Goal: Task Accomplishment & Management: Use online tool/utility

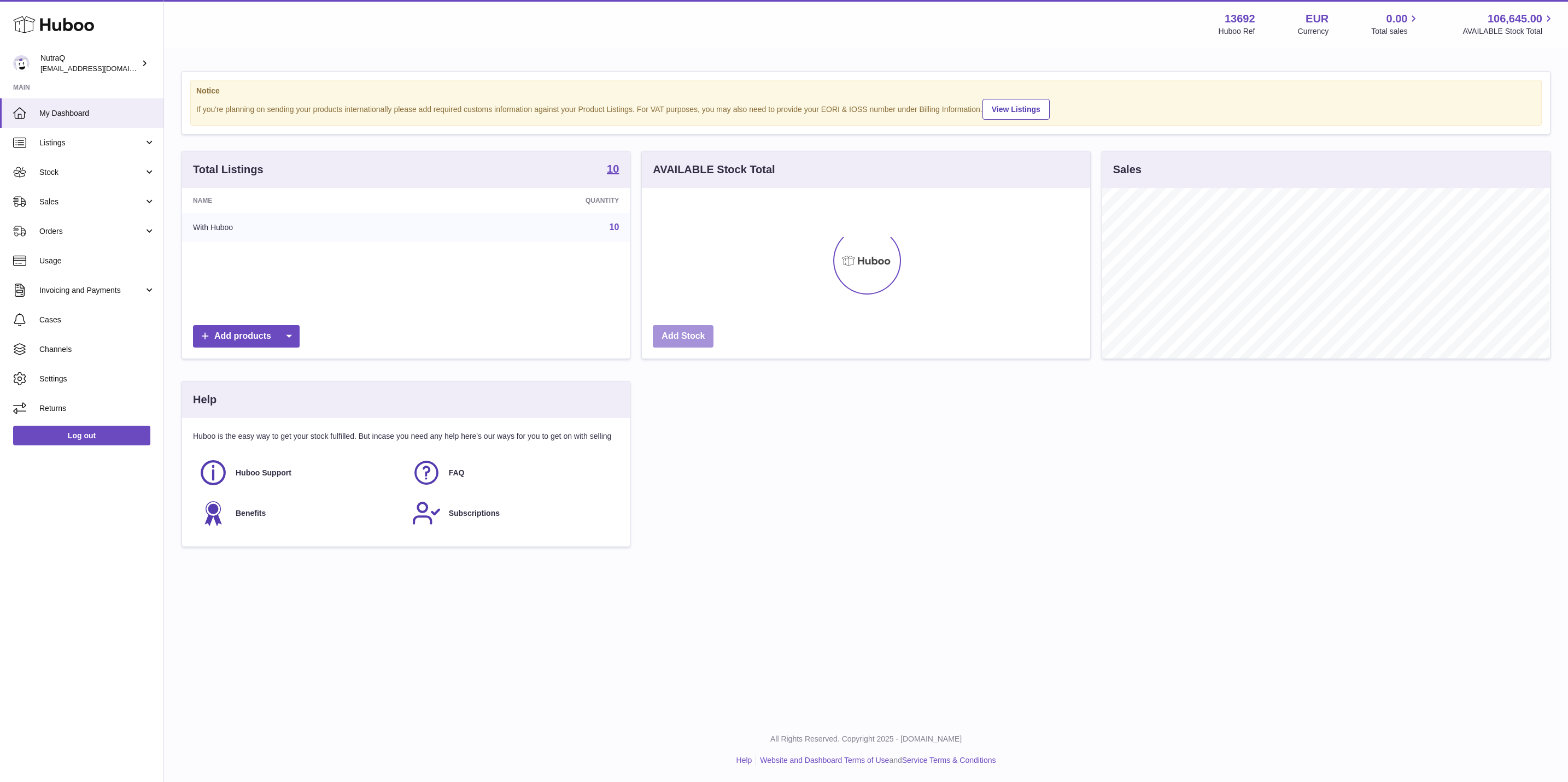
scroll to position [546380, 546212]
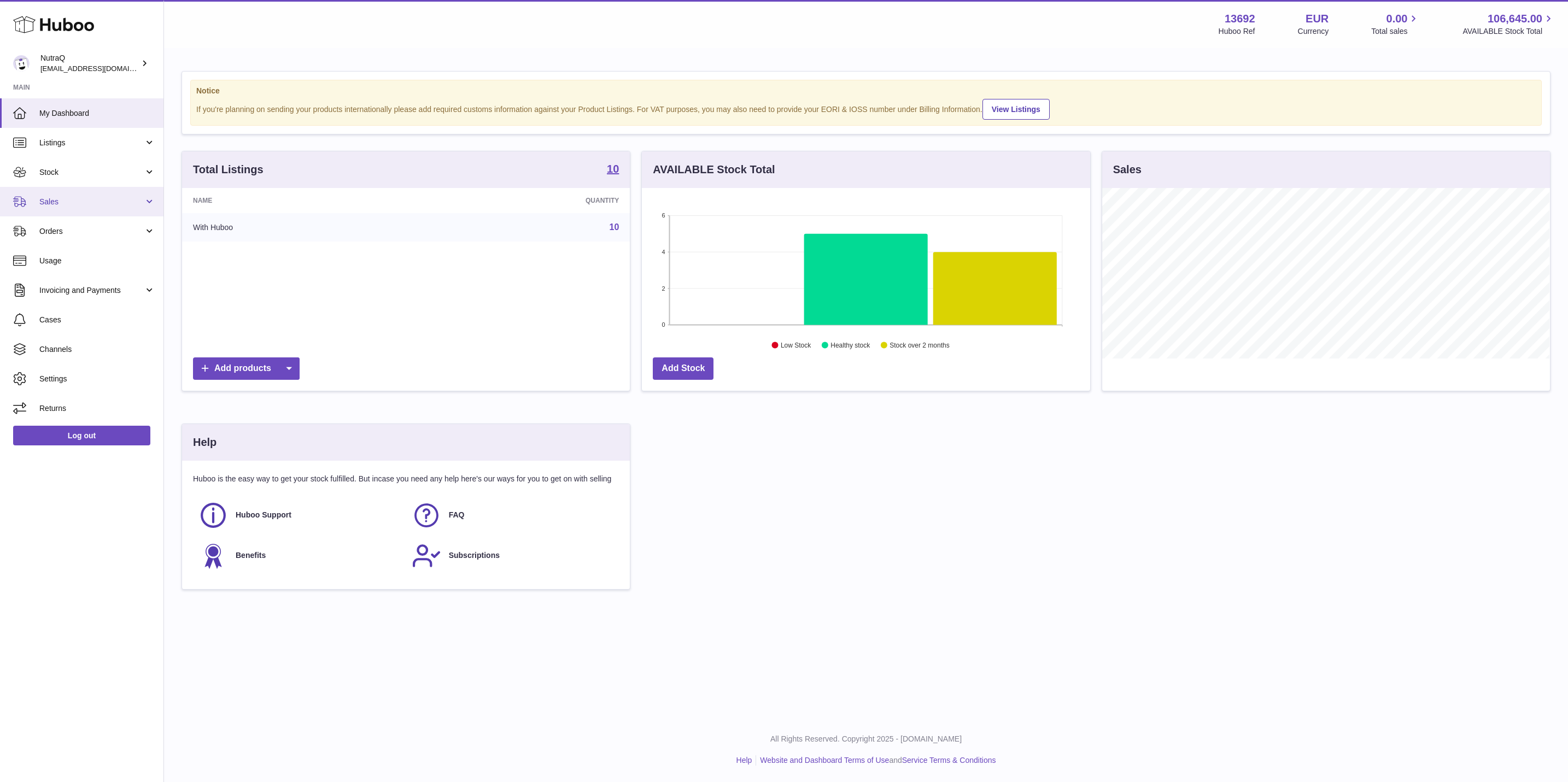
click at [101, 211] on link "Sales" at bounding box center [82, 201] width 163 height 29
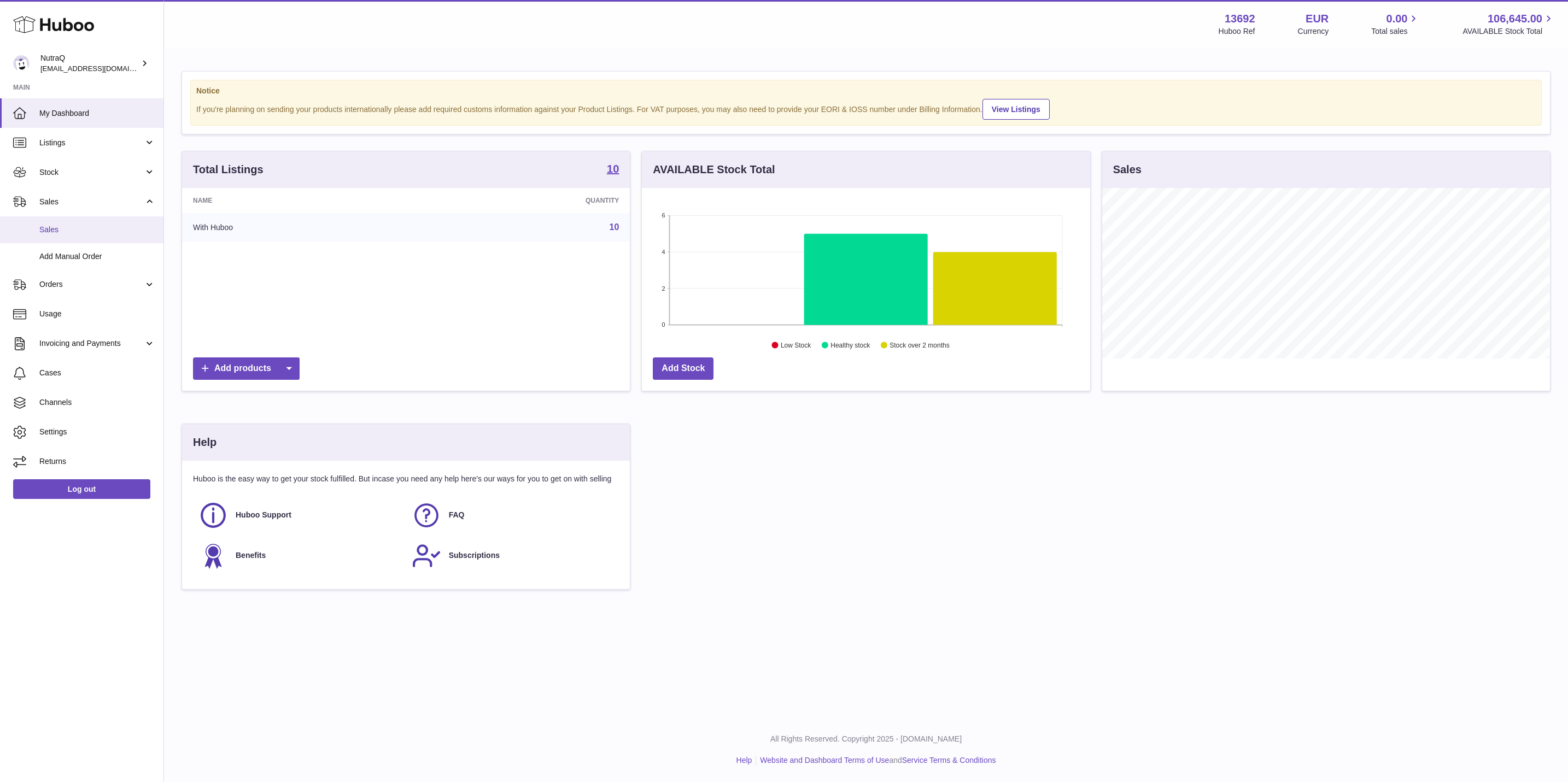
click at [107, 230] on span "Sales" at bounding box center [97, 230] width 116 height 10
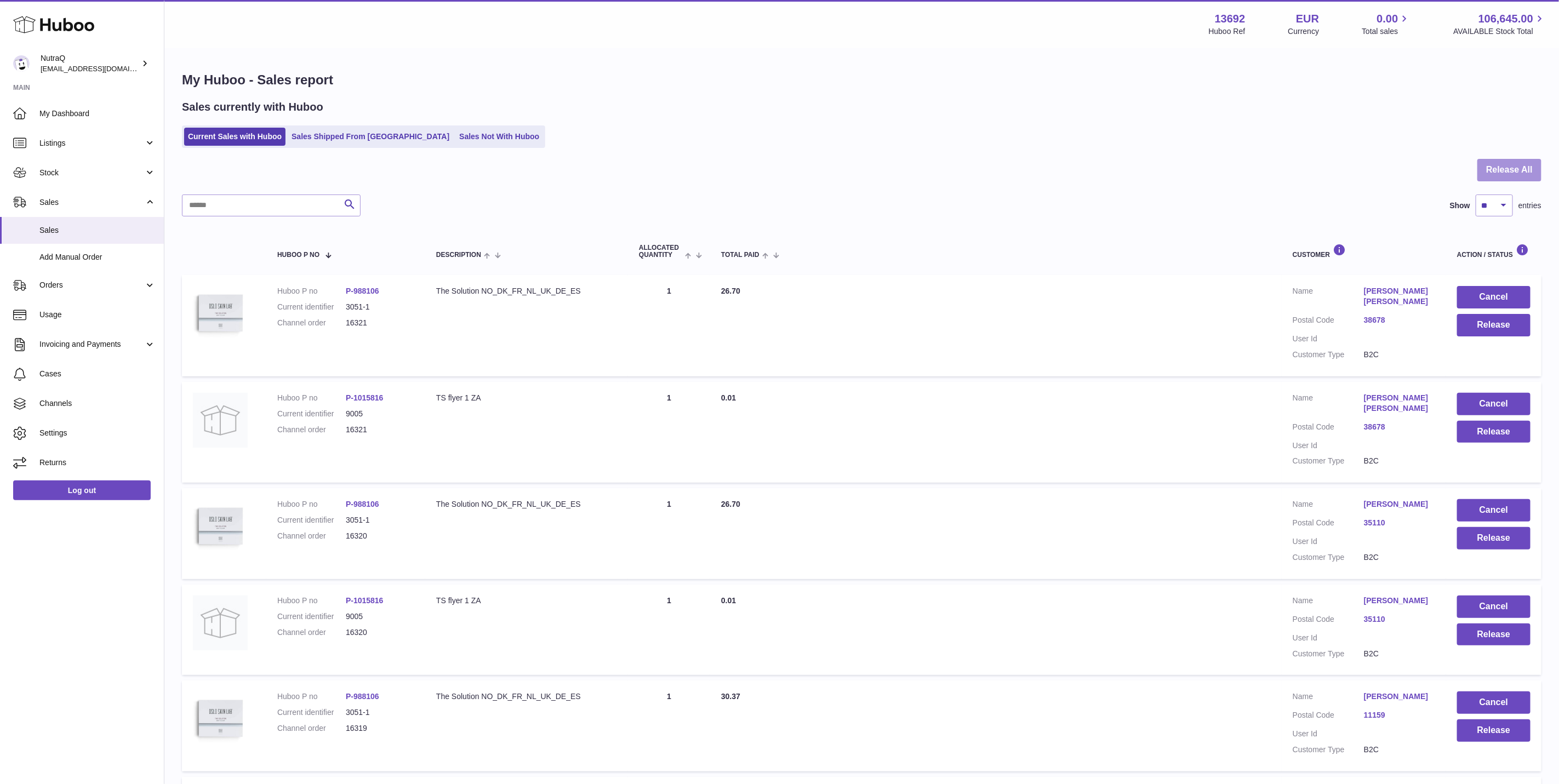
click at [1496, 160] on button "Release All" at bounding box center [1510, 170] width 64 height 22
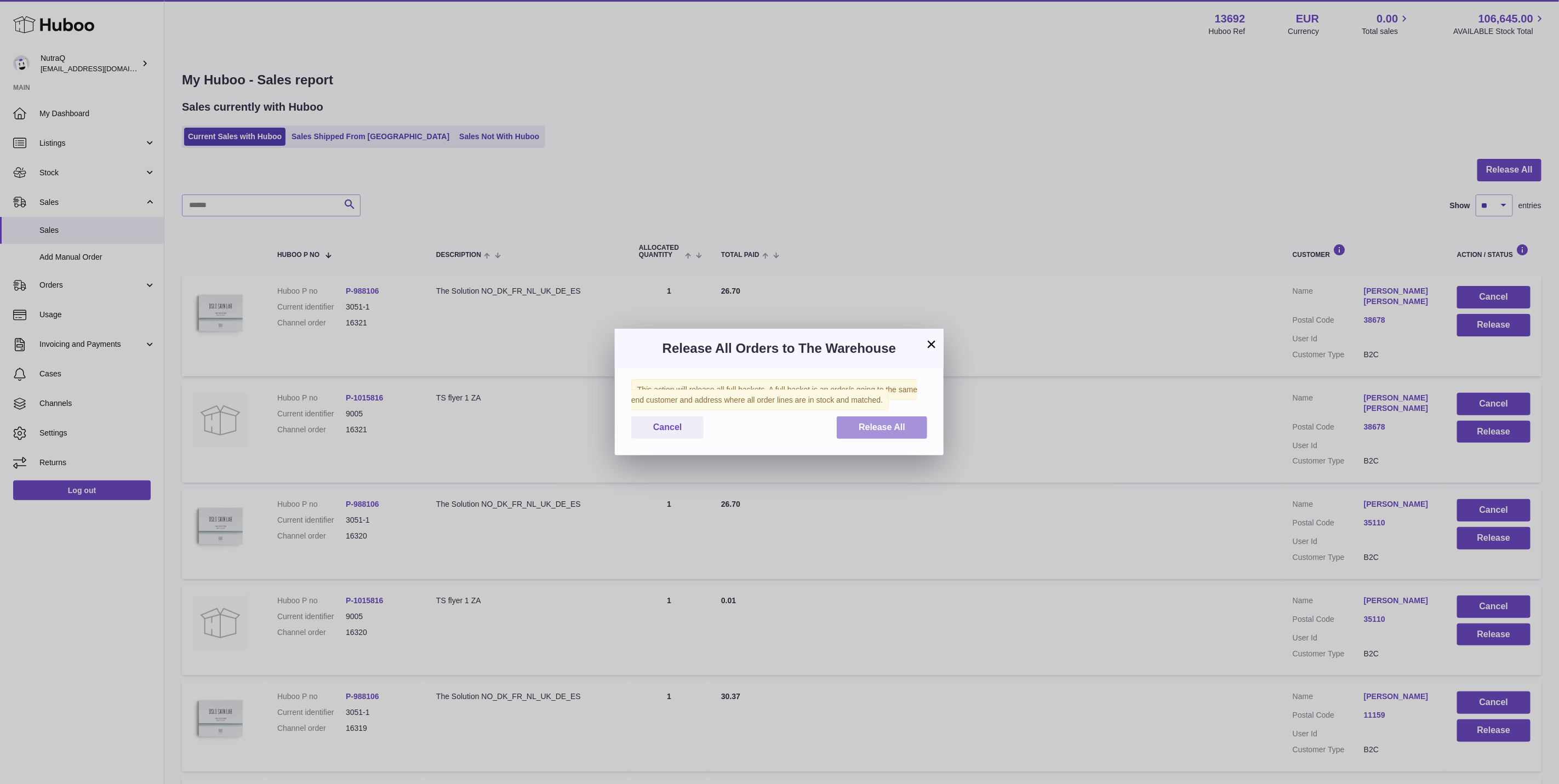
click at [898, 429] on span "Release All" at bounding box center [882, 427] width 47 height 9
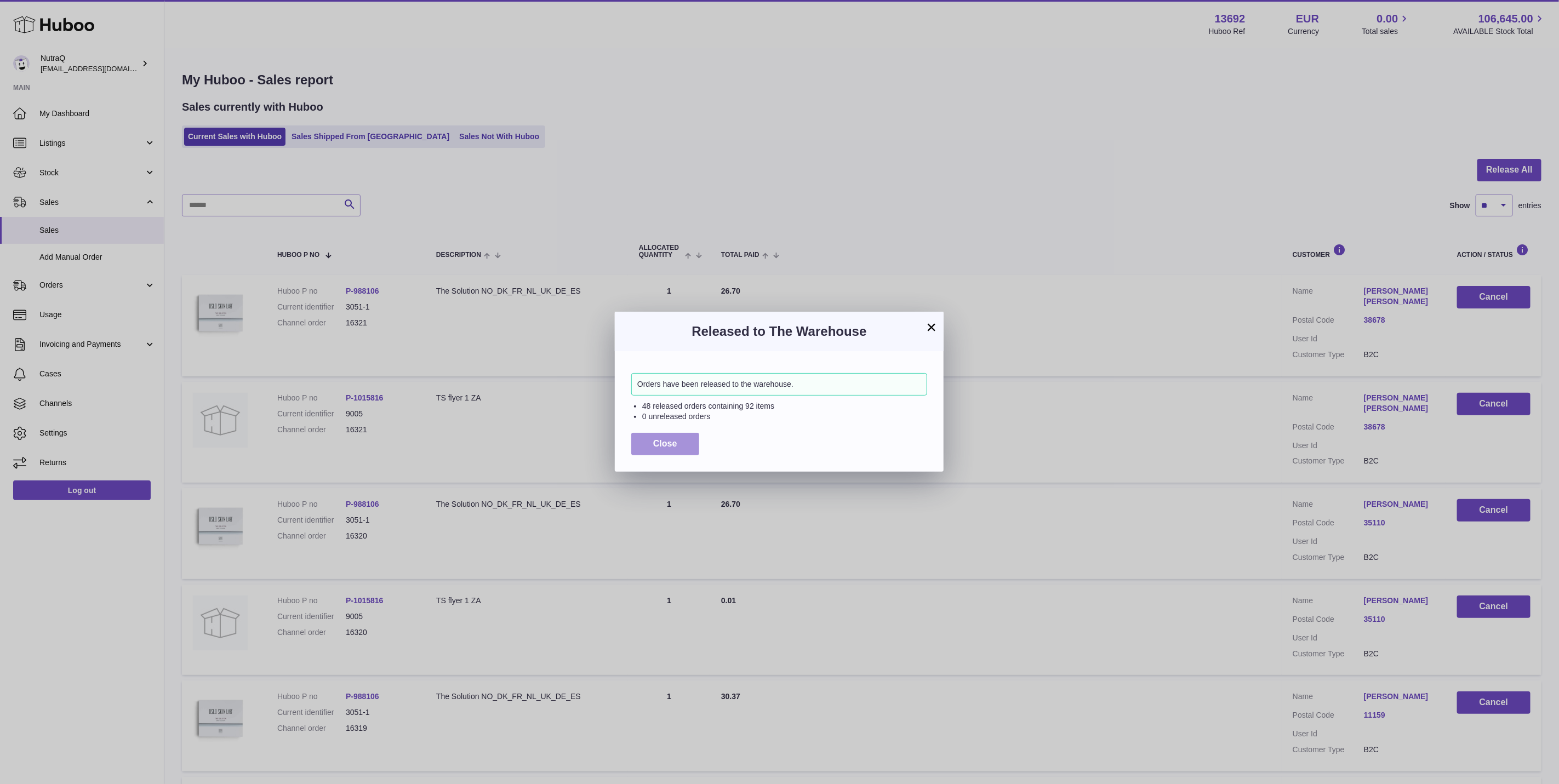
click at [666, 450] on button "Close" at bounding box center [665, 444] width 68 height 22
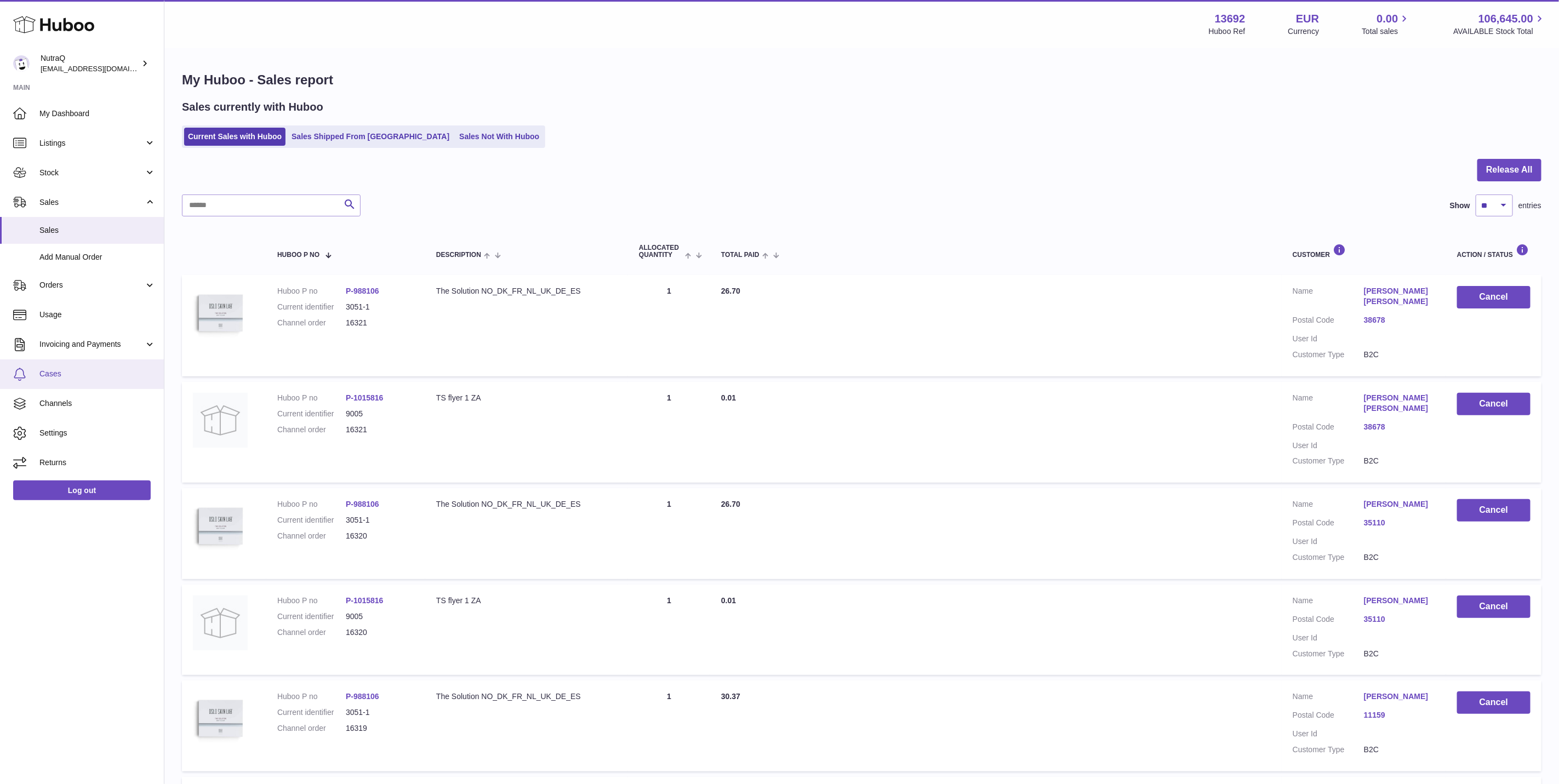
click at [86, 378] on span "Cases" at bounding box center [97, 374] width 116 height 10
